Goal: Communication & Community: Ask a question

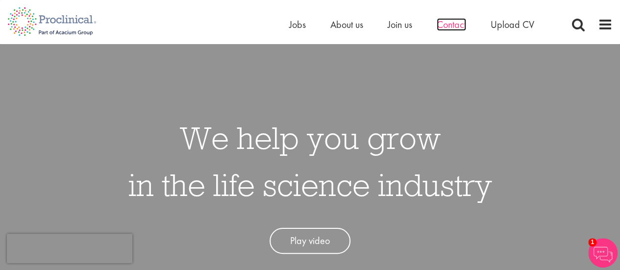
click at [457, 26] on span "Contact" at bounding box center [450, 24] width 29 height 13
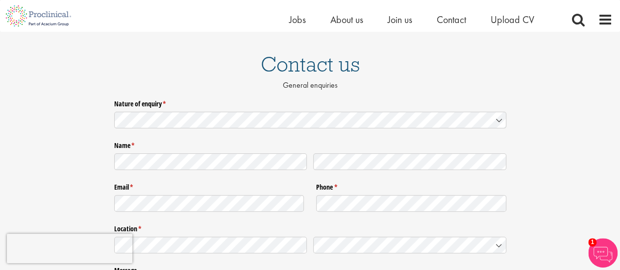
scroll to position [71, 0]
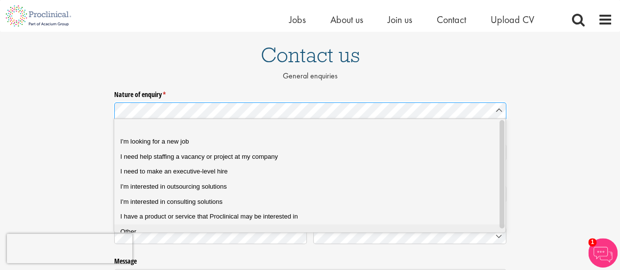
click at [141, 229] on div "Other" at bounding box center [313, 231] width 386 height 9
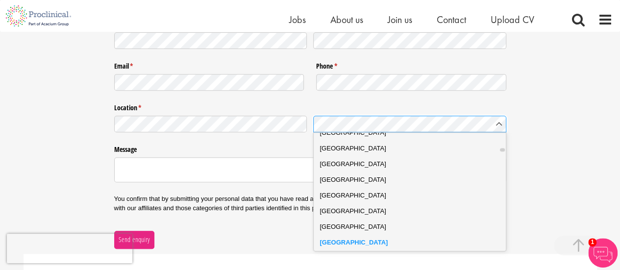
scroll to position [478, 0]
click at [334, 230] on div "Canada" at bounding box center [413, 227] width 187 height 10
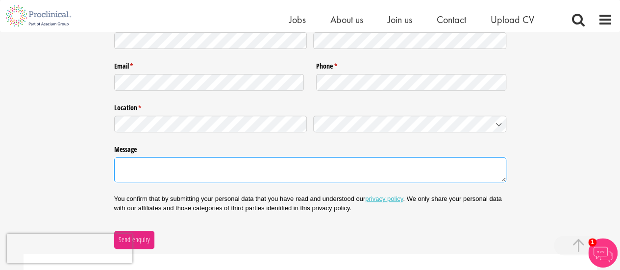
click at [162, 174] on textarea "Message" at bounding box center [310, 169] width 392 height 25
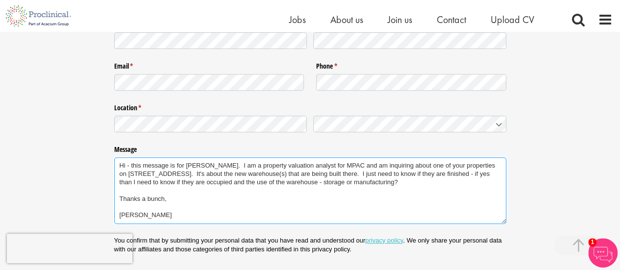
drag, startPoint x: 151, startPoint y: 215, endPoint x: 111, endPoint y: 165, distance: 64.1
click at [111, 165] on div "Nature of enquiry * (required) Name * (required) Email * (required) Phone * (re…" at bounding box center [310, 132] width 620 height 315
click at [172, 182] on textarea "Hi - this message is for Jarryd Poole. I am a property valuation analyst for MP…" at bounding box center [310, 190] width 392 height 67
drag, startPoint x: 153, startPoint y: 214, endPoint x: 110, endPoint y: 162, distance: 67.5
click at [110, 162] on div "Nature of enquiry * (required) Name * (required) Email * (required) Phone * (re…" at bounding box center [310, 132] width 620 height 315
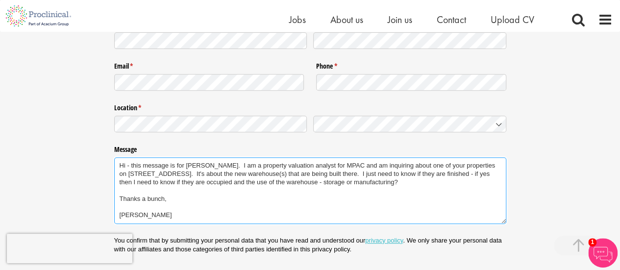
click at [340, 174] on textarea "Hi - this message is for Jarryd Poole. I am a property valuation analyst for MP…" at bounding box center [310, 190] width 392 height 67
click at [336, 164] on textarea "Hi - this message is for Jarryd Poole. I am a property valuation analyst for MP…" at bounding box center [310, 190] width 392 height 67
click at [361, 165] on textarea "Hi - this message is for Jarryd Poole. I am a property valuation analyst for Mu…" at bounding box center [310, 190] width 392 height 67
click at [387, 166] on textarea "Hi - this message is for Jarryd Poole. I am a property valuation analyst for Mu…" at bounding box center [310, 190] width 392 height 67
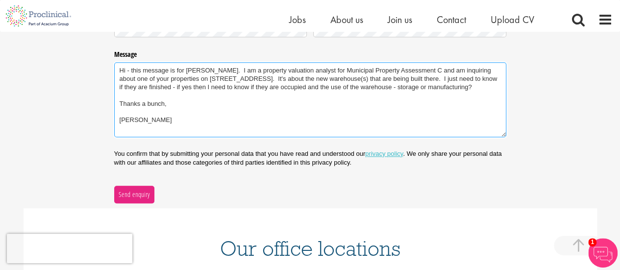
scroll to position [165, 0]
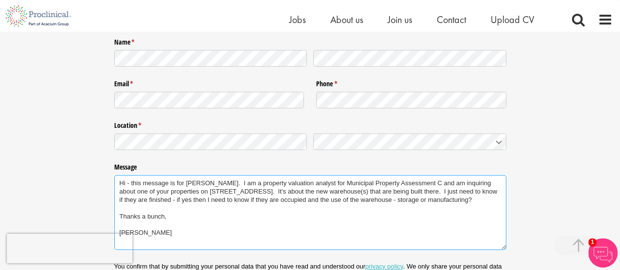
click at [425, 180] on textarea "Hi - this message is for Jarryd Poole. I am a property valuation analyst for Mu…" at bounding box center [310, 212] width 392 height 75
drag, startPoint x: 150, startPoint y: 241, endPoint x: 114, endPoint y: 172, distance: 78.4
click at [114, 172] on div "Hi - this message is for Jarryd Poole. I am a property valuation analyst for Mu…" at bounding box center [310, 211] width 392 height 78
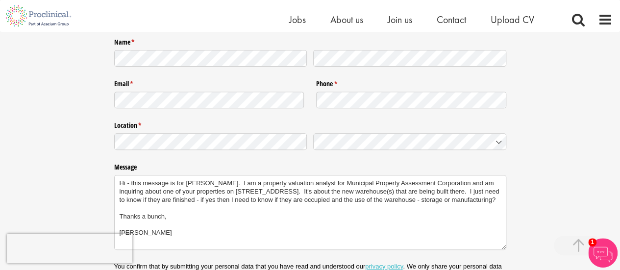
click at [114, 172] on div "Hi - this message is for Jarryd Poole. I am a property valuation analyst for Mu…" at bounding box center [310, 211] width 392 height 78
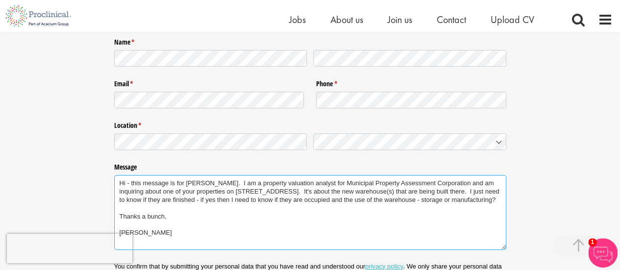
click at [159, 247] on textarea "Hi - this message is for Jarryd Poole. I am a property valuation analyst for Mu…" at bounding box center [310, 212] width 392 height 75
drag, startPoint x: 152, startPoint y: 239, endPoint x: 112, endPoint y: 185, distance: 66.9
click at [112, 185] on div "Nature of enquiry * (required) Name * (required) Email * (required) Phone * (re…" at bounding box center [310, 154] width 620 height 324
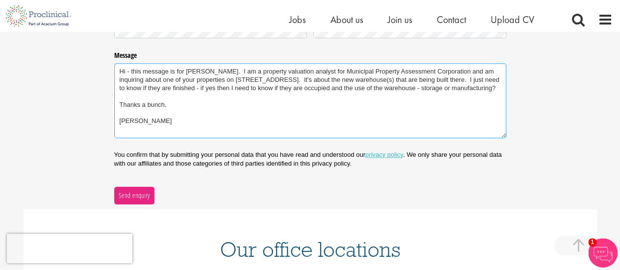
scroll to position [275, 0]
click at [123, 82] on textarea "Hi - this message is for Jarryd Poole. I am a property valuation analyst for Mu…" at bounding box center [310, 101] width 392 height 75
click at [120, 81] on textarea "Hi - this message is for Jarryd Poole. I am a property valuation analyst for Mu…" at bounding box center [310, 101] width 392 height 75
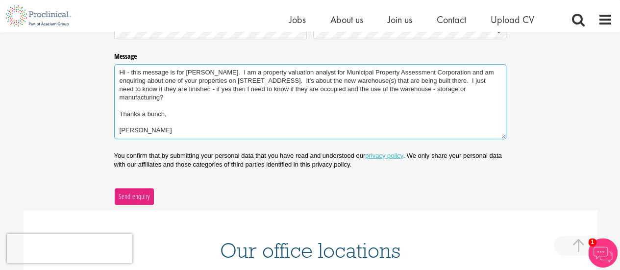
type textarea "Hi - this message is for Jarryd Poole. I am a property valuation analyst for Mu…"
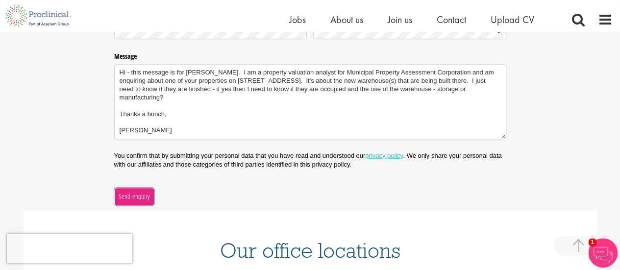
click at [125, 192] on span "Send enquiry" at bounding box center [134, 196] width 32 height 11
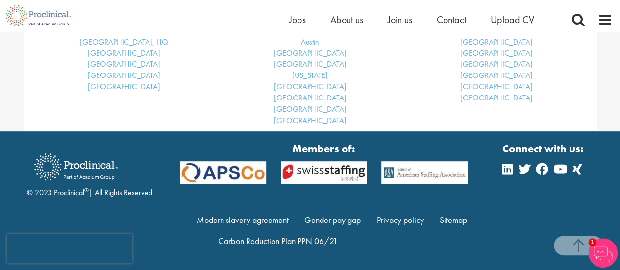
scroll to position [166, 0]
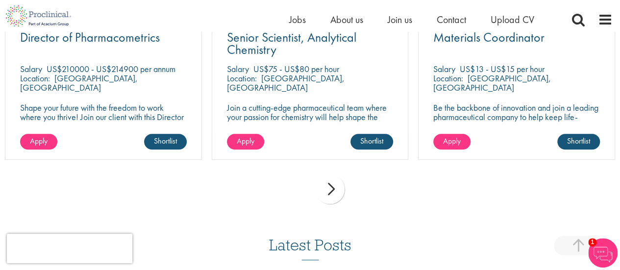
scroll to position [259, 0]
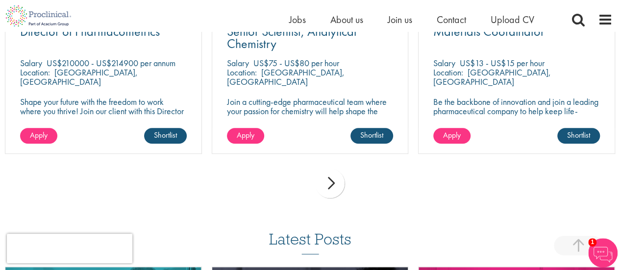
click at [335, 183] on div "next" at bounding box center [329, 182] width 29 height 29
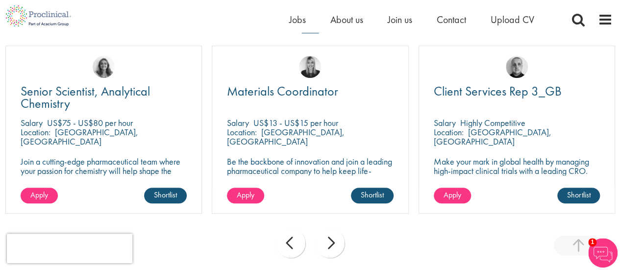
scroll to position [0, 0]
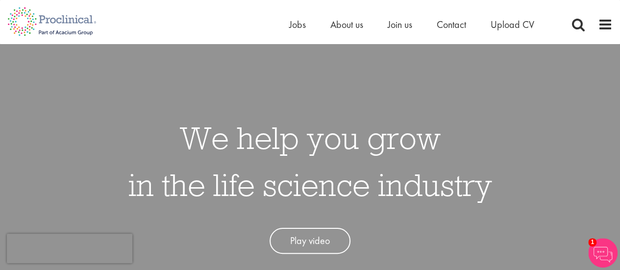
click at [448, 28] on span "Contact" at bounding box center [450, 24] width 29 height 13
